Goal: Information Seeking & Learning: Learn about a topic

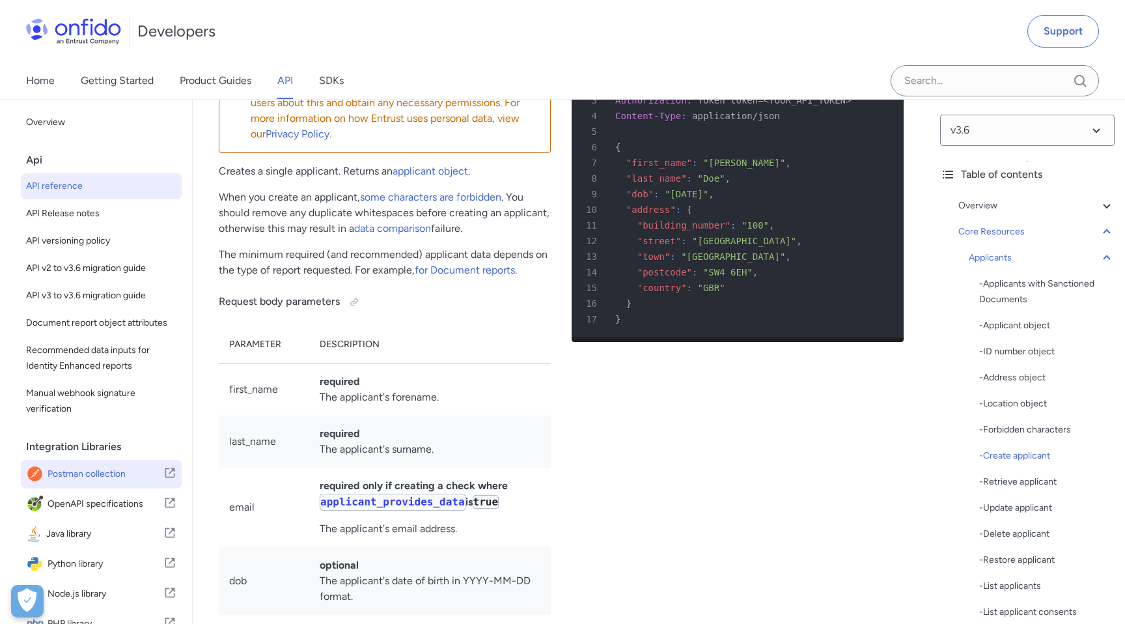
scroll to position [108, 0]
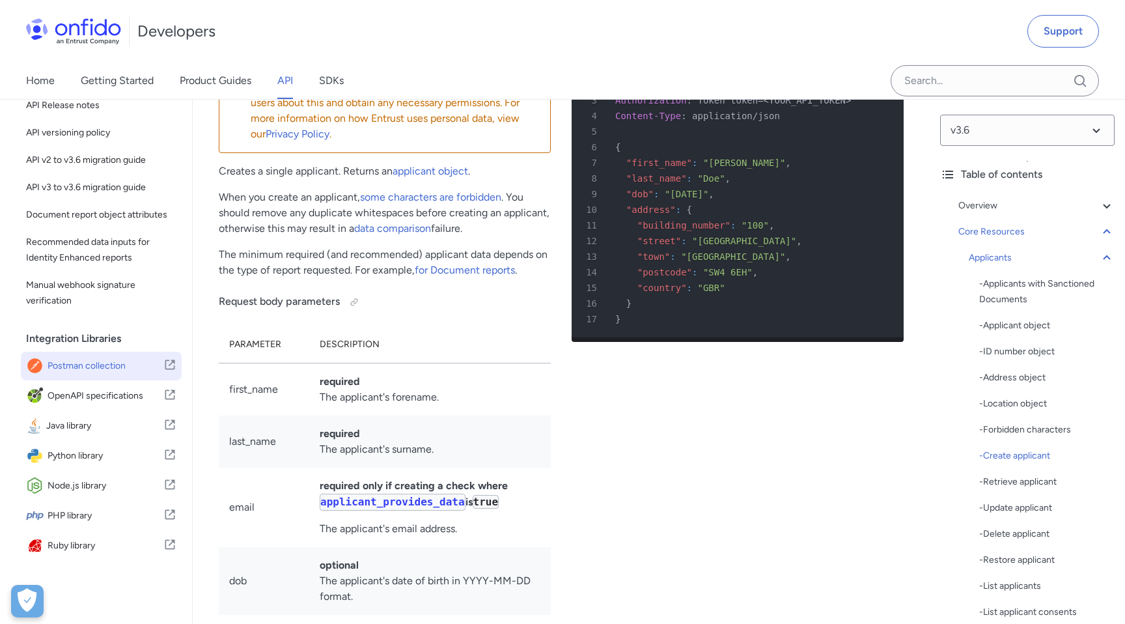
click at [128, 371] on span "Postman collection" at bounding box center [106, 366] width 116 height 18
click at [96, 404] on span "OpenAPI specifications" at bounding box center [106, 396] width 116 height 18
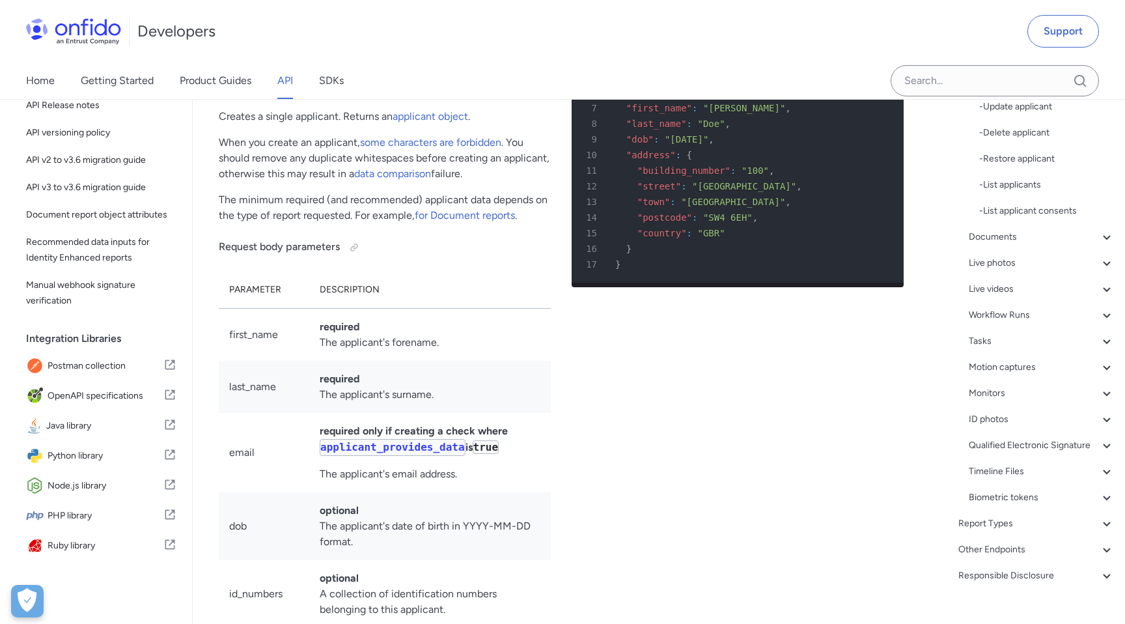
scroll to position [423, 0]
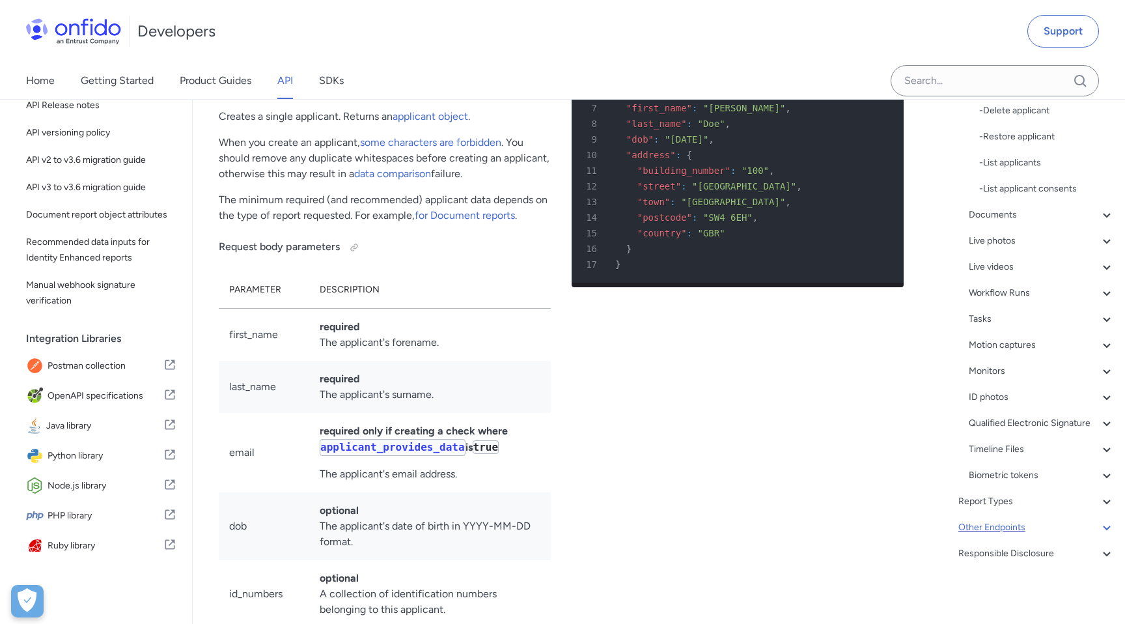
click at [1035, 524] on div "Other Endpoints" at bounding box center [1037, 528] width 156 height 16
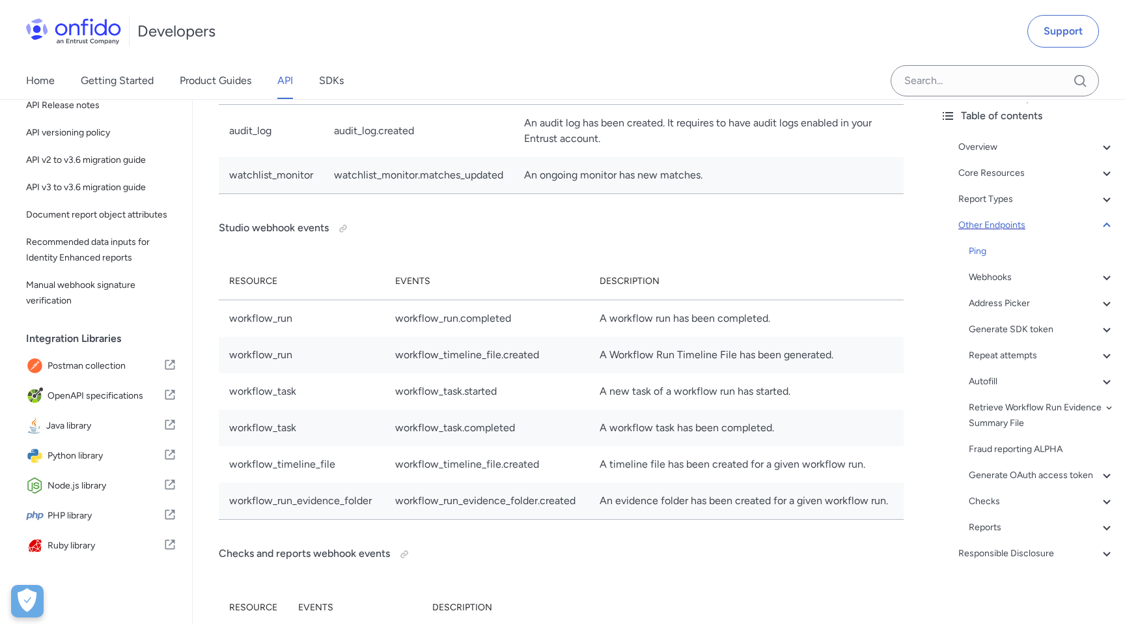
scroll to position [103582, 0]
click at [997, 277] on div "Webhooks" at bounding box center [1042, 278] width 146 height 16
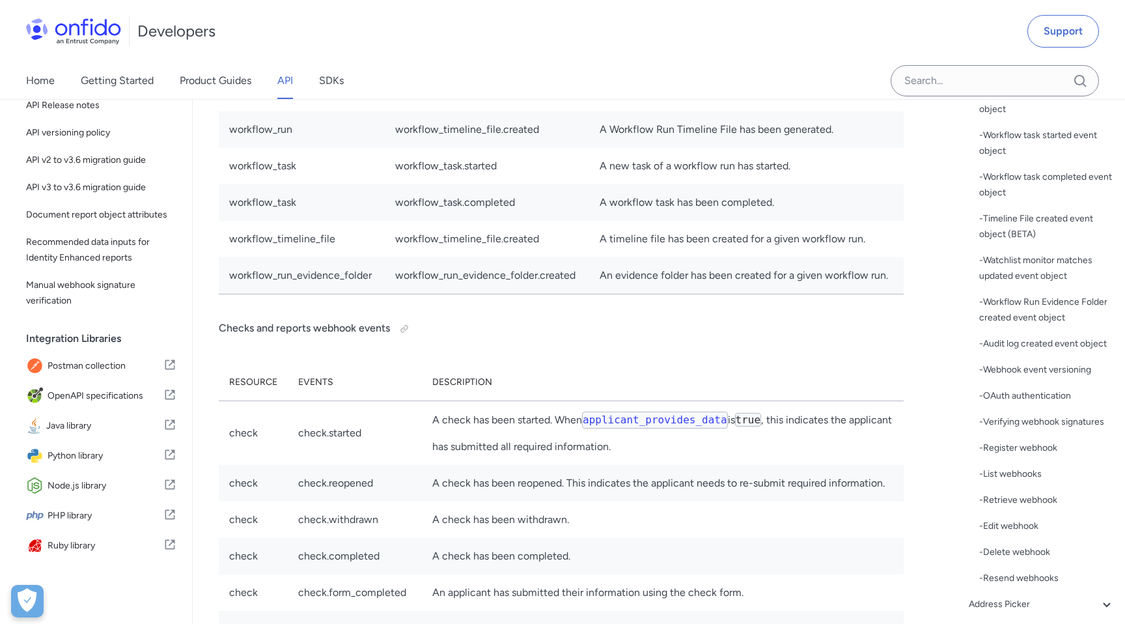
scroll to position [489, 0]
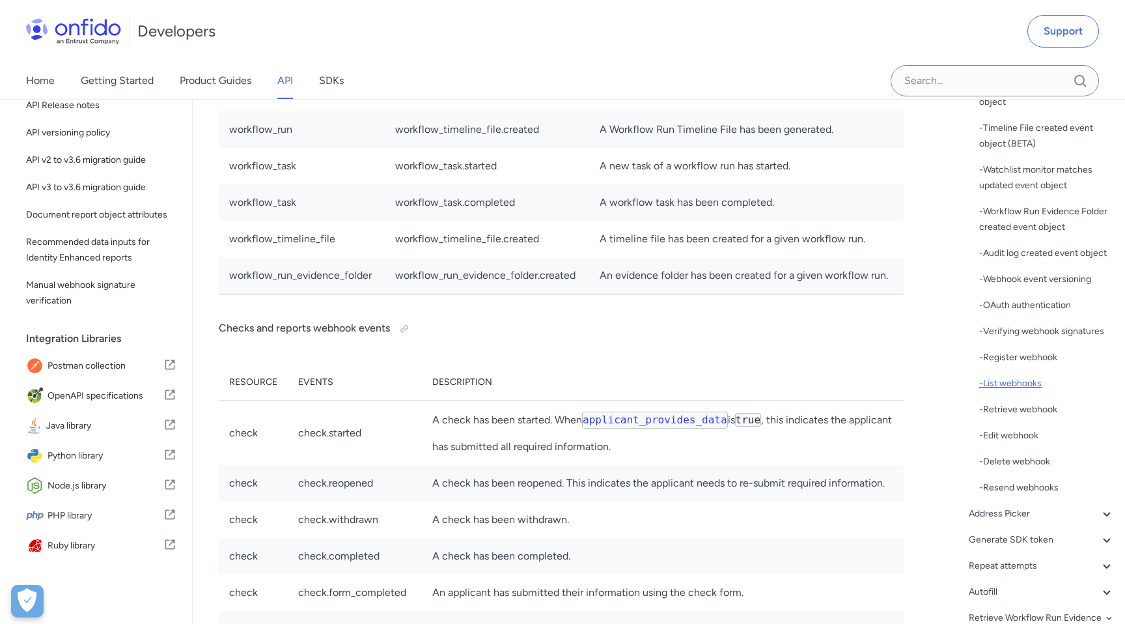
click at [1021, 389] on div "- List webhooks" at bounding box center [1047, 384] width 135 height 16
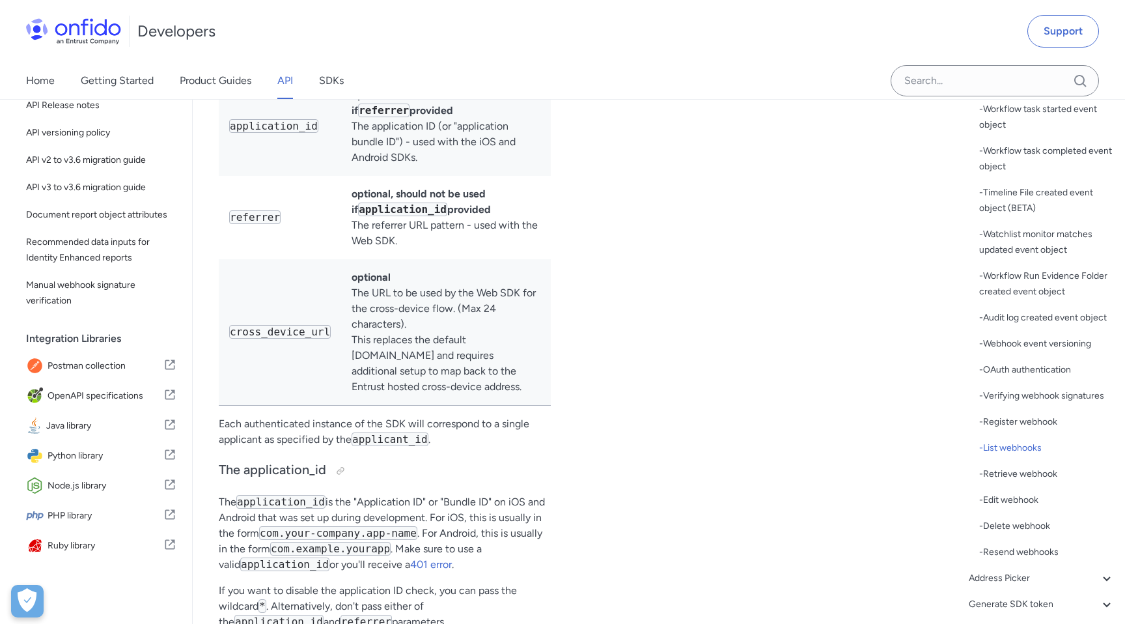
scroll to position [401, 0]
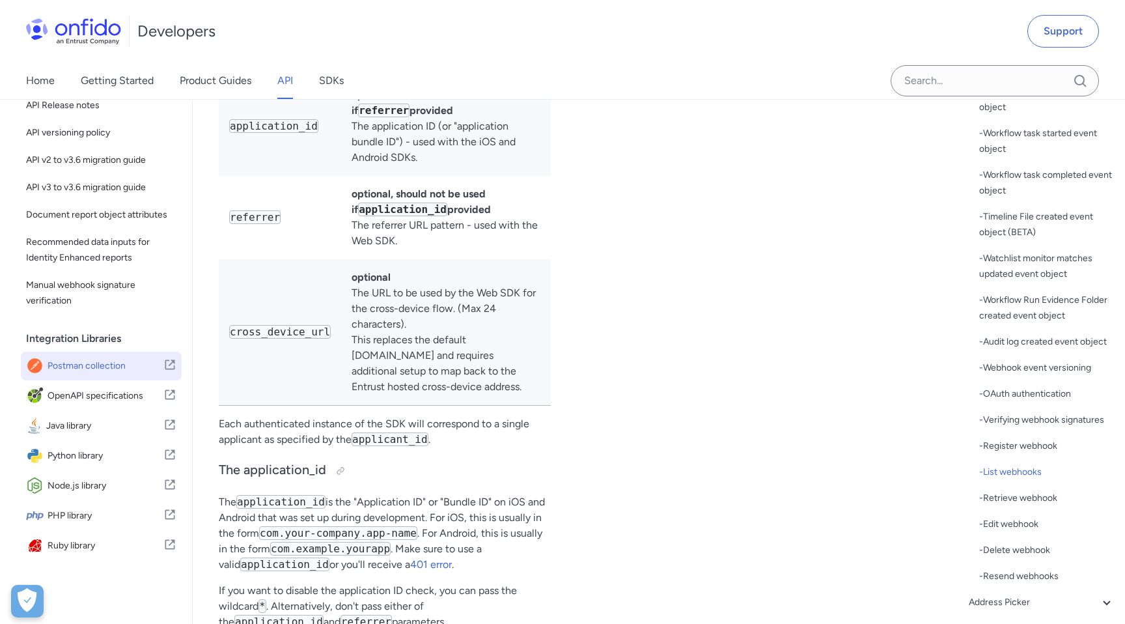
click at [131, 365] on span "Postman collection" at bounding box center [106, 366] width 116 height 18
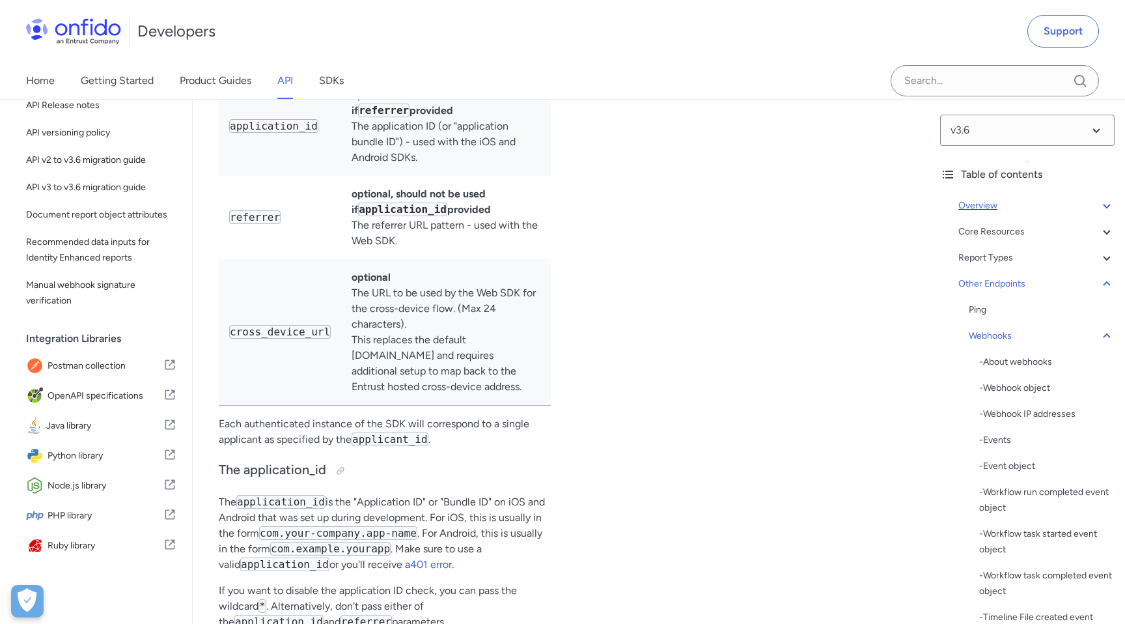
click at [1033, 203] on div "Overview" at bounding box center [1037, 206] width 156 height 16
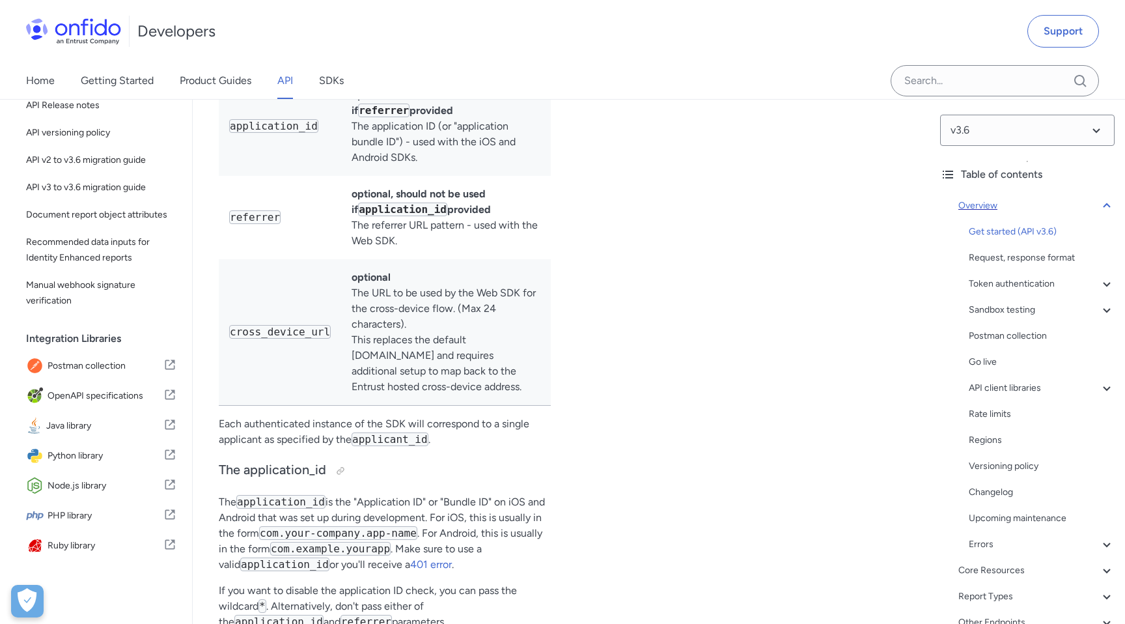
scroll to position [148, 0]
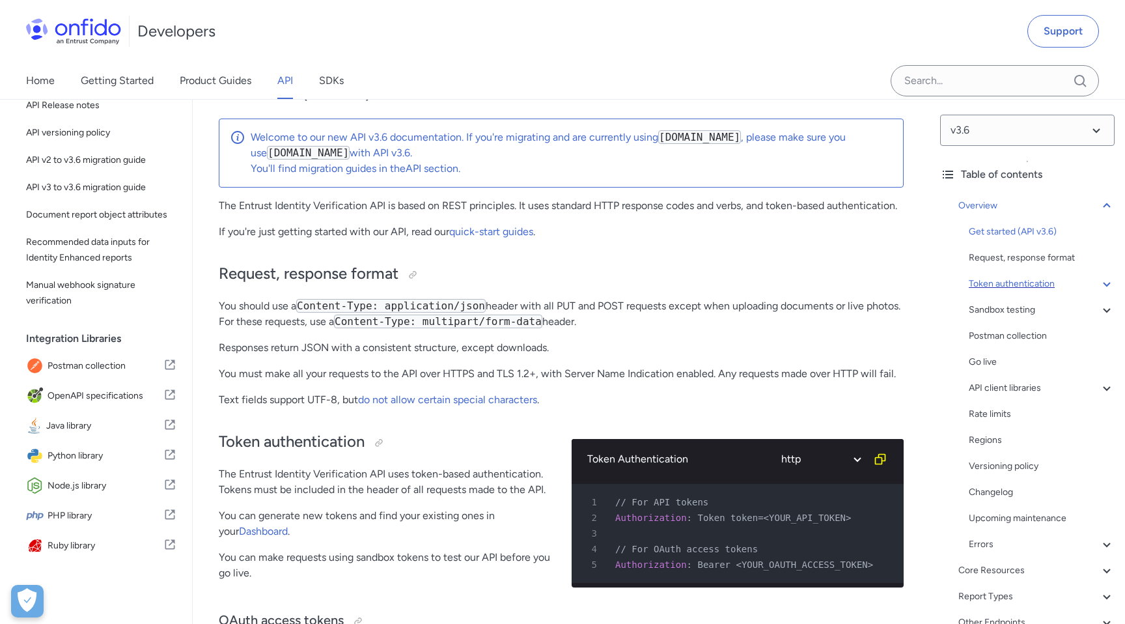
click at [1017, 279] on div "Token authentication" at bounding box center [1042, 284] width 146 height 16
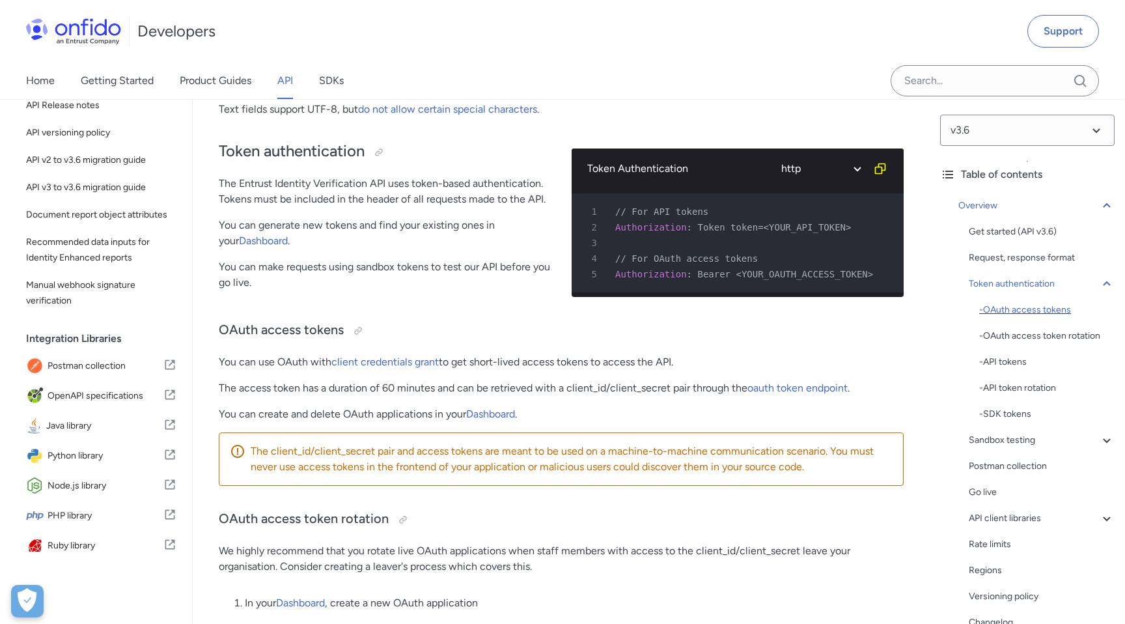
click at [1017, 315] on div "- OAuth access tokens" at bounding box center [1047, 310] width 135 height 16
